Goal: Navigation & Orientation: Find specific page/section

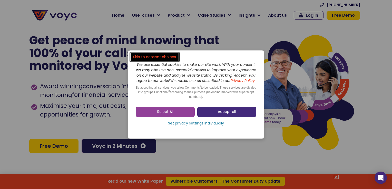
click at [221, 113] on span "Accept all" at bounding box center [227, 111] width 18 height 5
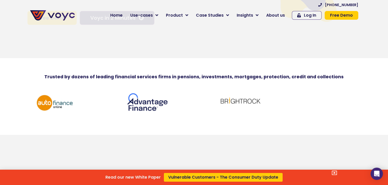
scroll to position [62, 0]
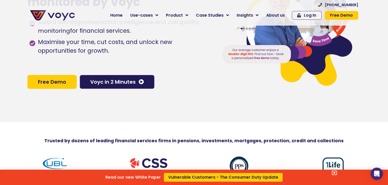
click at [125, 16] on div "Read our new White Paper Vulnerable Customers - The Consumer Duty Update" at bounding box center [194, 92] width 388 height 185
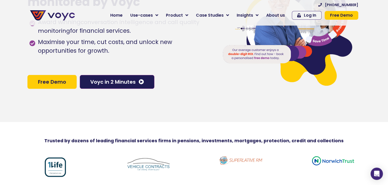
click at [382, 12] on section "[PHONE_NUMBER] Home Use-cases Protect Save Grow Finance Mortgage Brokers Car Fi…" at bounding box center [194, 13] width 388 height 26
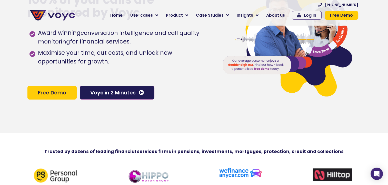
scroll to position [0, 0]
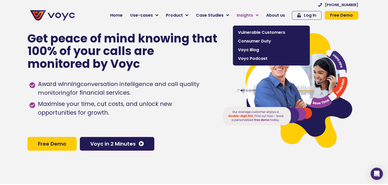
click at [258, 18] on link "Insights" at bounding box center [247, 15] width 29 height 10
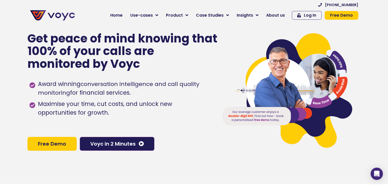
click at [204, 97] on span "Award winning conversation intelligence and call quality monitoring for financi…" at bounding box center [124, 88] width 175 height 17
click at [276, 17] on span "About us" at bounding box center [275, 15] width 19 height 6
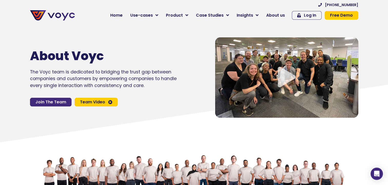
click at [53, 100] on span "Join The Team" at bounding box center [50, 102] width 31 height 4
